Goal: Transaction & Acquisition: Book appointment/travel/reservation

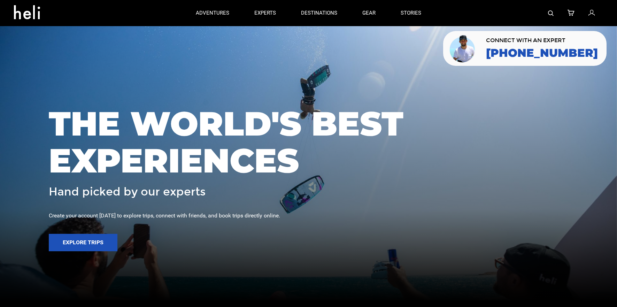
scroll to position [9, 0]
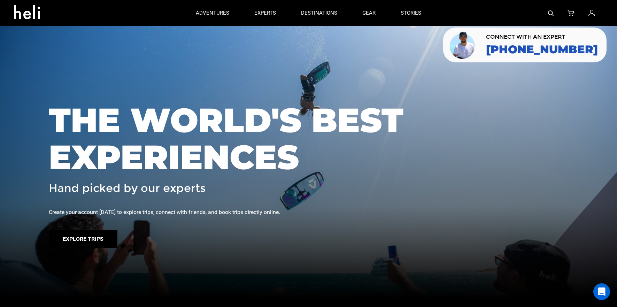
click at [92, 236] on button "Explore Trips" at bounding box center [83, 238] width 69 height 17
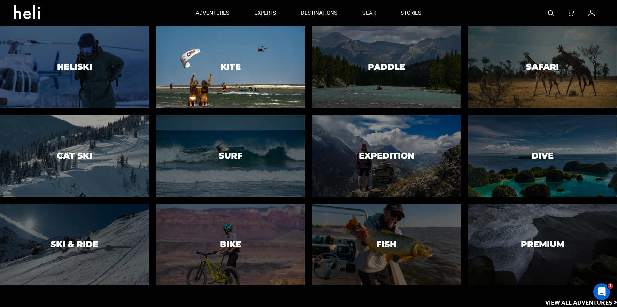
click at [262, 81] on div at bounding box center [230, 66] width 152 height 83
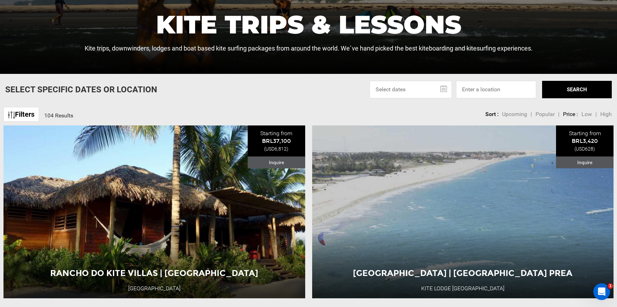
scroll to position [214, 0]
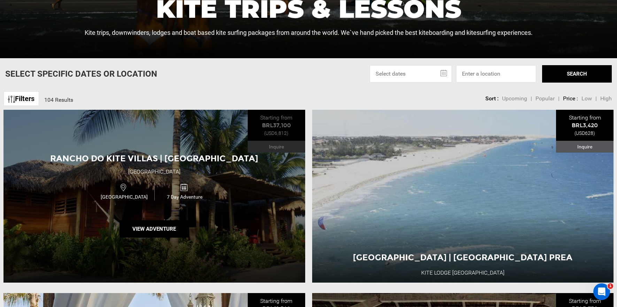
click at [148, 201] on div "Brazil 7 Day Adventure" at bounding box center [154, 191] width 181 height 23
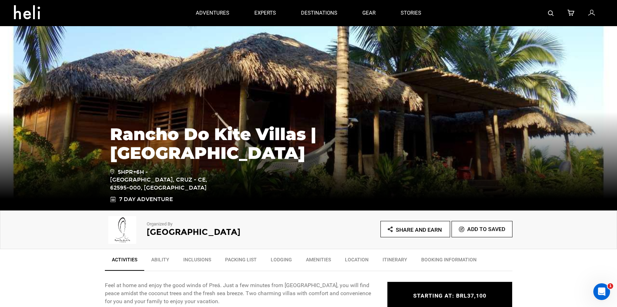
scroll to position [28, 0]
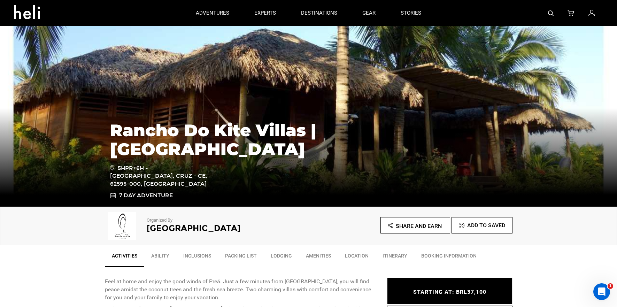
click at [398, 253] on link "Itinerary" at bounding box center [395, 257] width 39 height 17
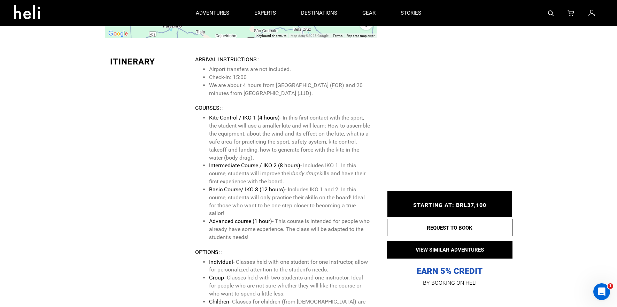
scroll to position [1434, 0]
